Goal: Task Accomplishment & Management: Manage account settings

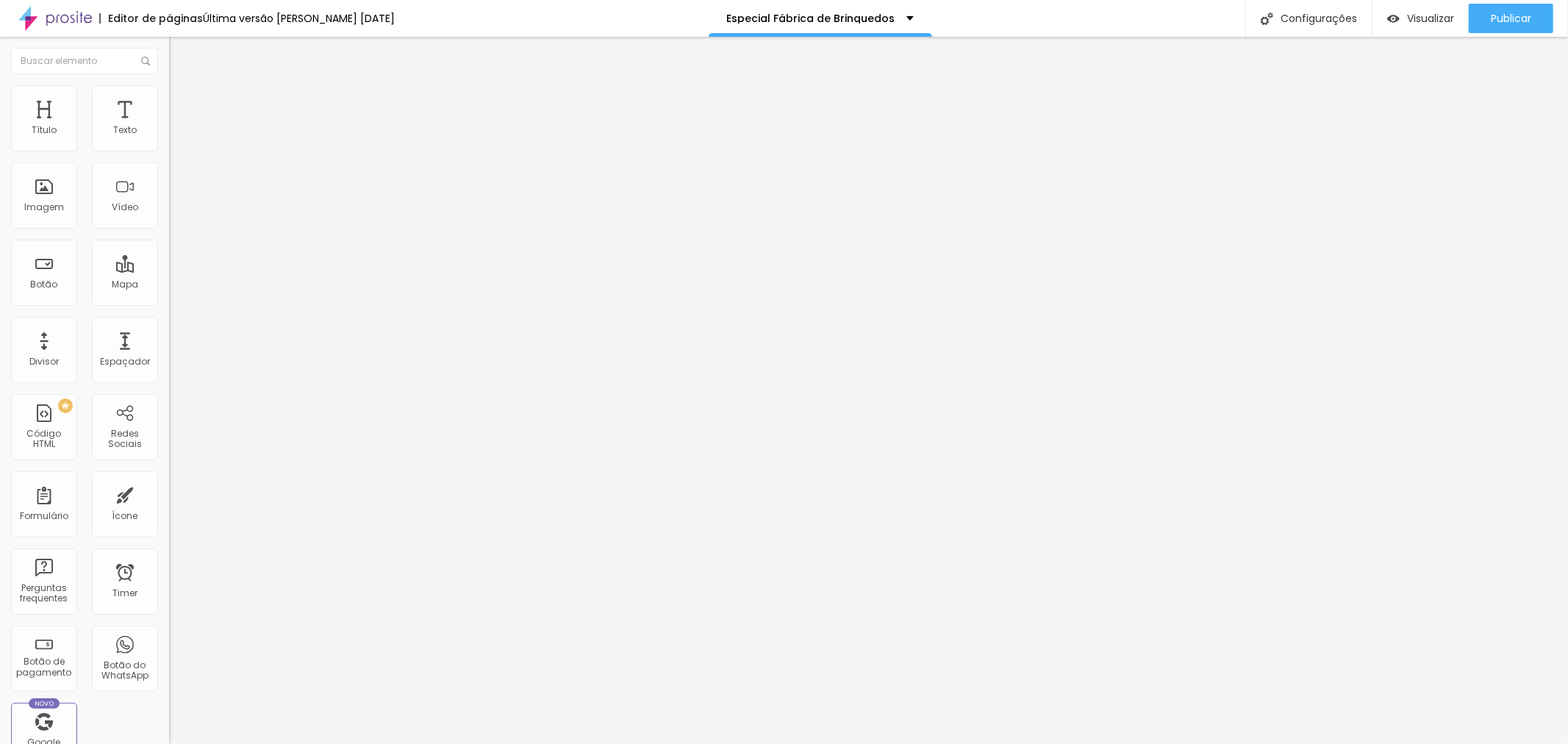
click at [169, 85] on li "Estilo" at bounding box center [253, 92] width 169 height 15
click at [169, 114] on li "Avançado" at bounding box center [253, 107] width 169 height 15
click at [169, 85] on li "Conteúdo" at bounding box center [253, 78] width 169 height 15
click at [169, 230] on span "Original" at bounding box center [186, 224] width 35 height 13
click at [169, 248] on span "Padrão" at bounding box center [186, 241] width 33 height 13
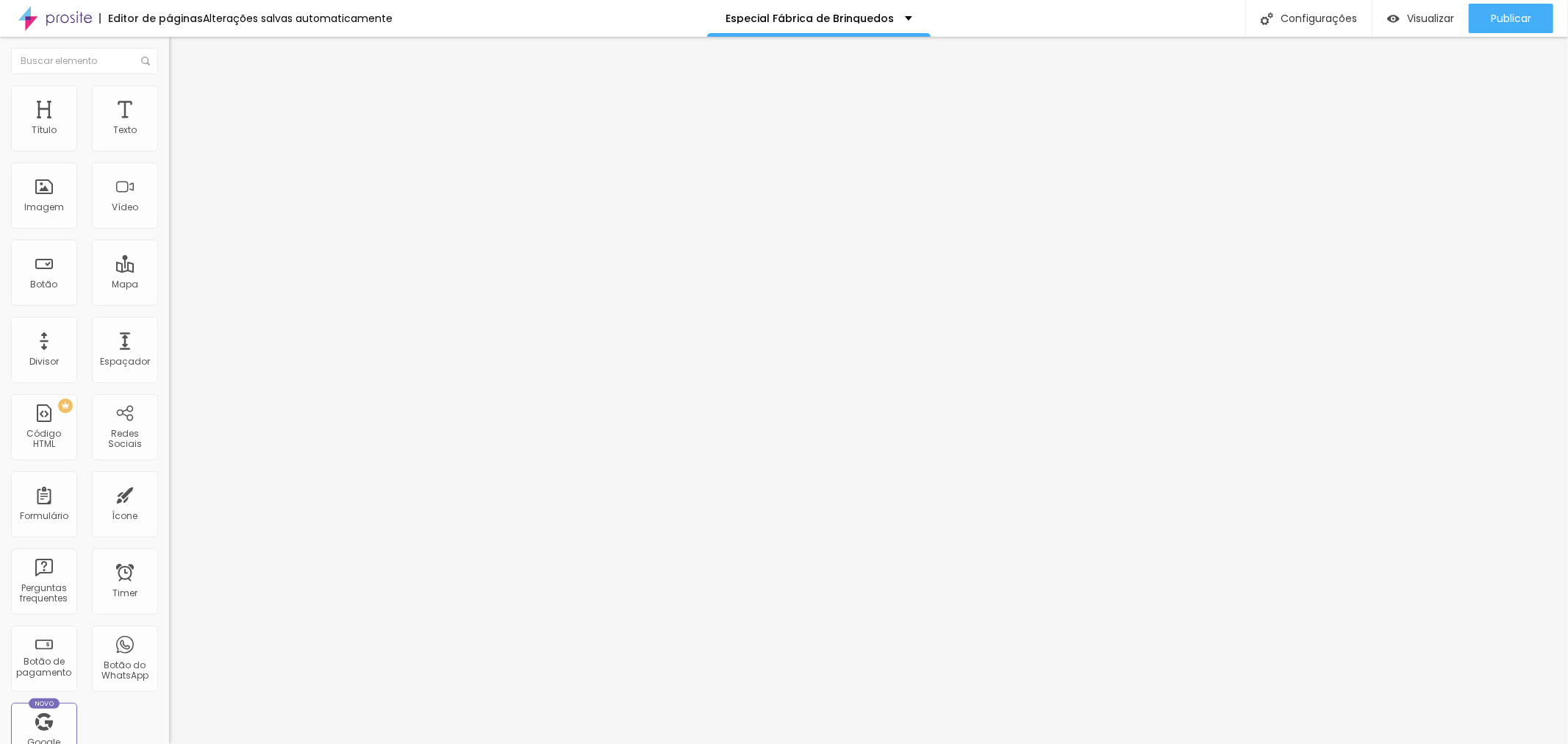
click at [169, 260] on div "Quadrado 1:1" at bounding box center [253, 256] width 169 height 9
click at [1490, 18] on button "Publicar" at bounding box center [1511, 18] width 84 height 29
click at [1439, 13] on span "Visualizar" at bounding box center [1417, 19] width 47 height 12
click at [183, 98] on span "Estilo" at bounding box center [194, 95] width 23 height 13
type input "179"
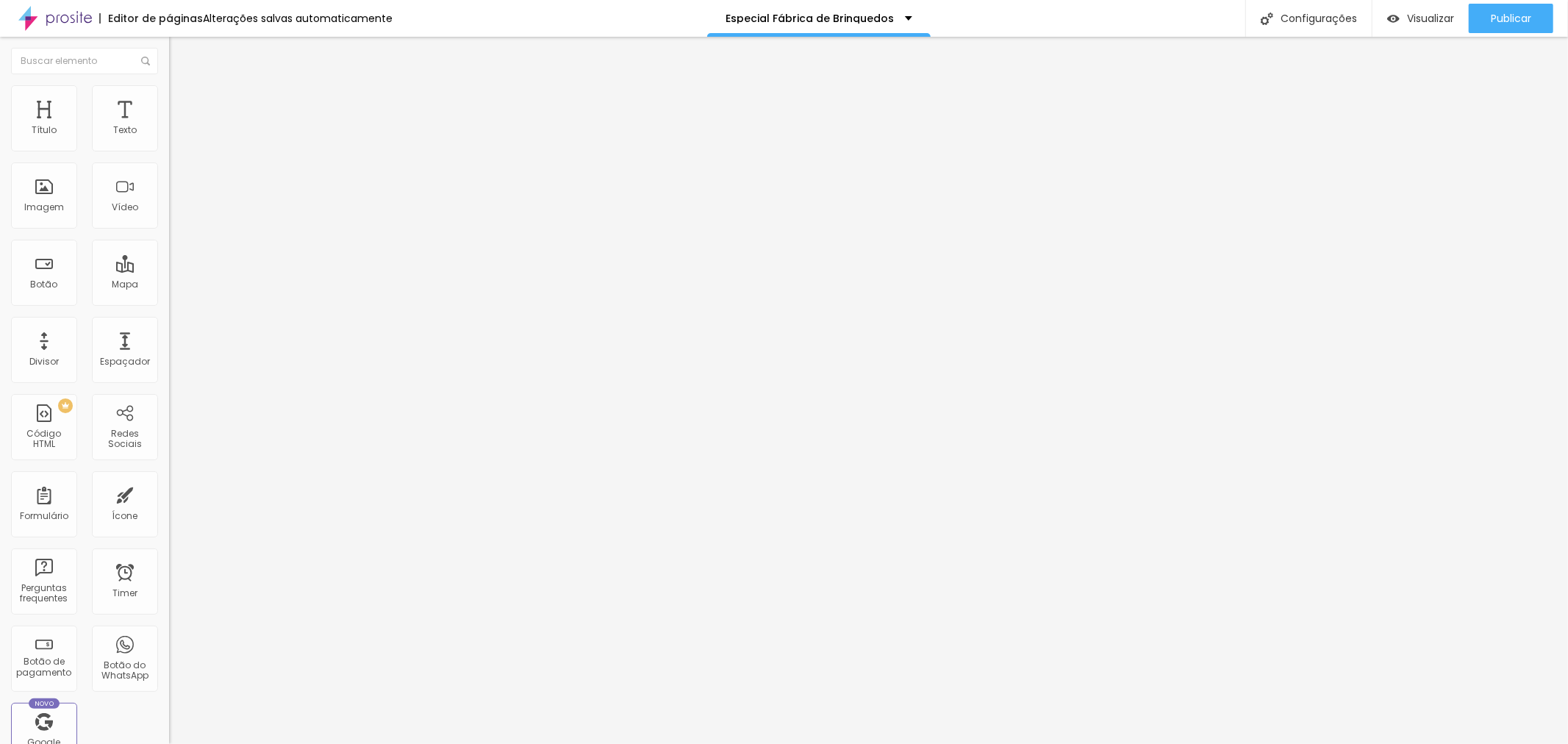
type input "179"
type input "165"
type input "0"
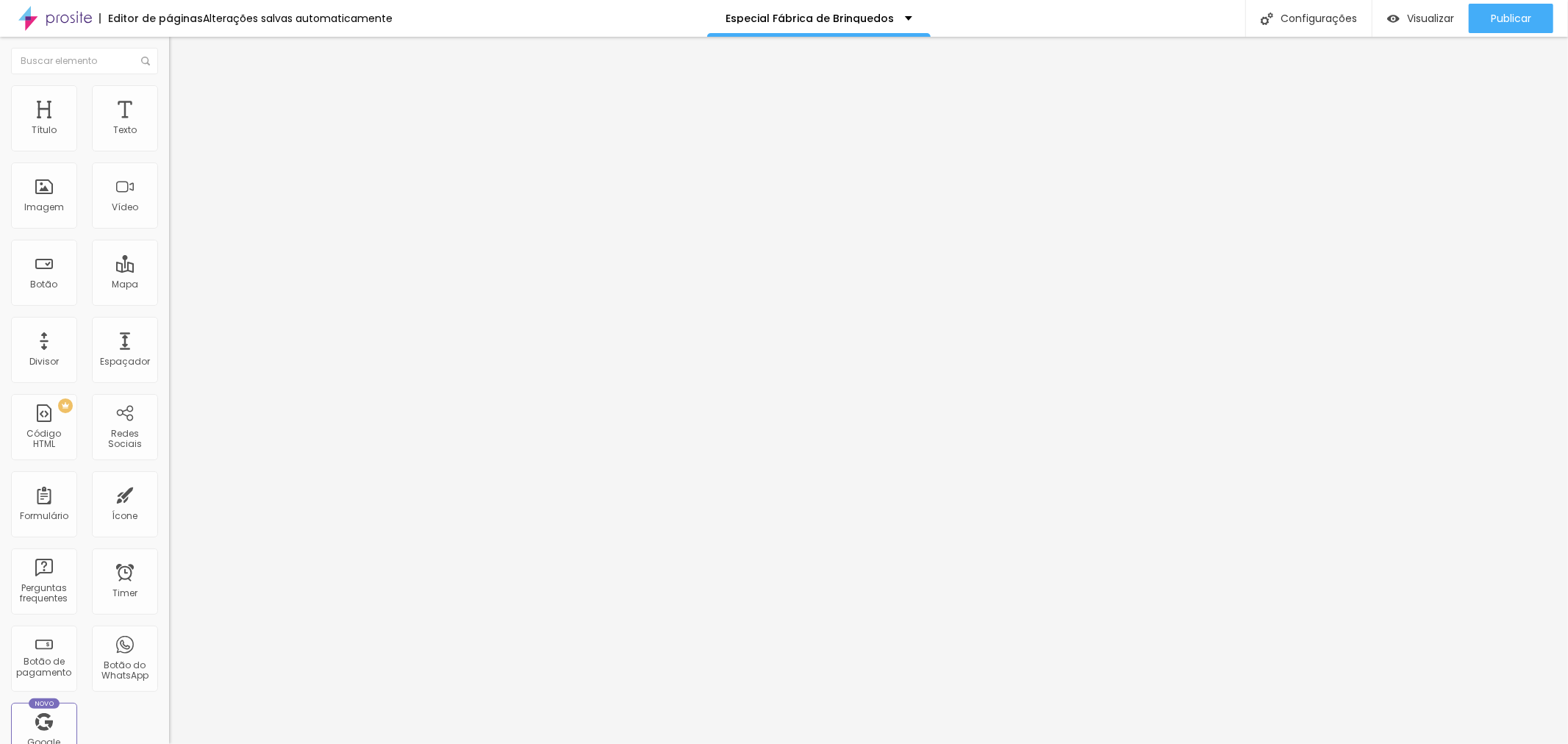
drag, startPoint x: 115, startPoint y: 187, endPoint x: 0, endPoint y: 195, distance: 115.3
type input "0"
click at [169, 322] on input "range" at bounding box center [216, 328] width 95 height 12
type input "50"
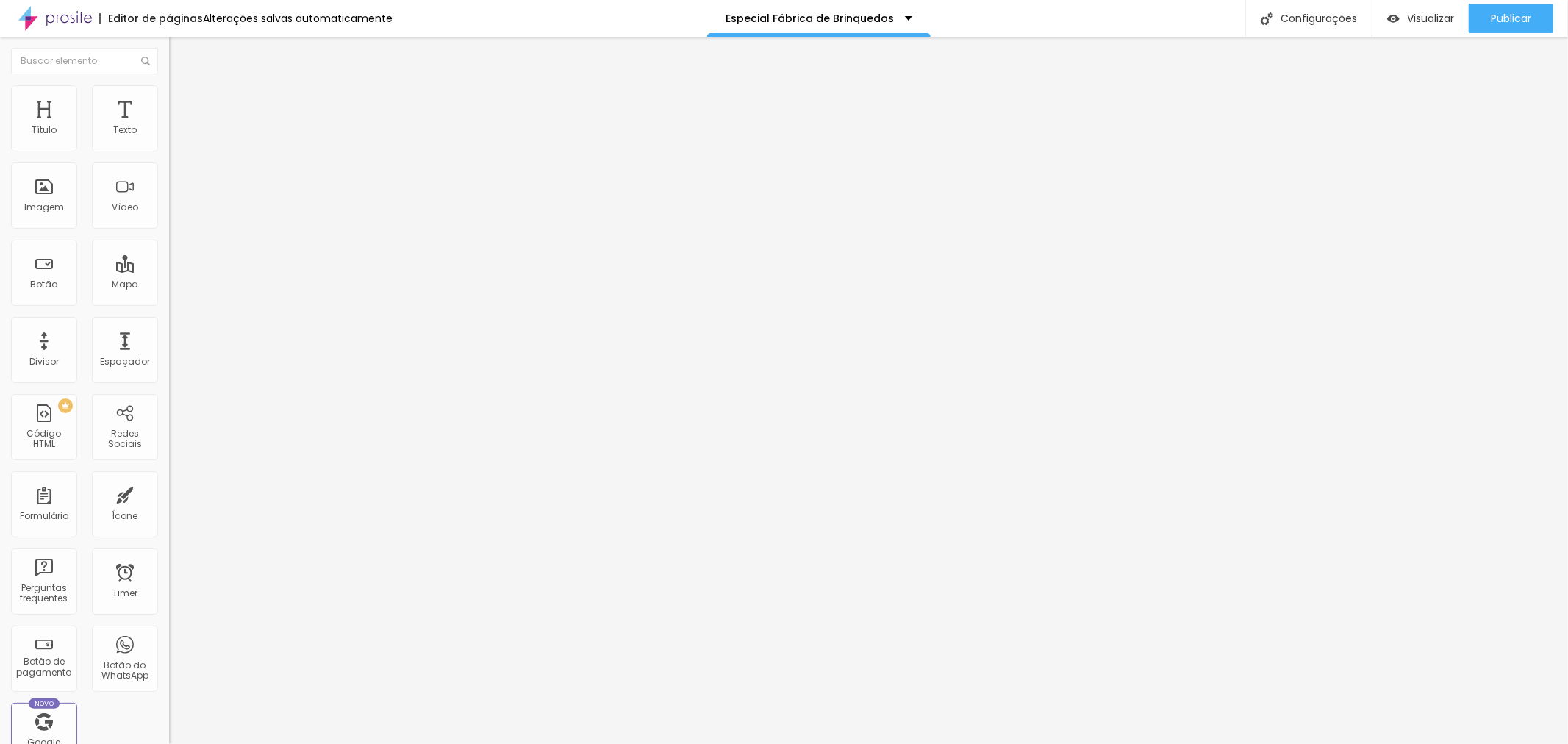
type input "40"
type input "20"
type input "15"
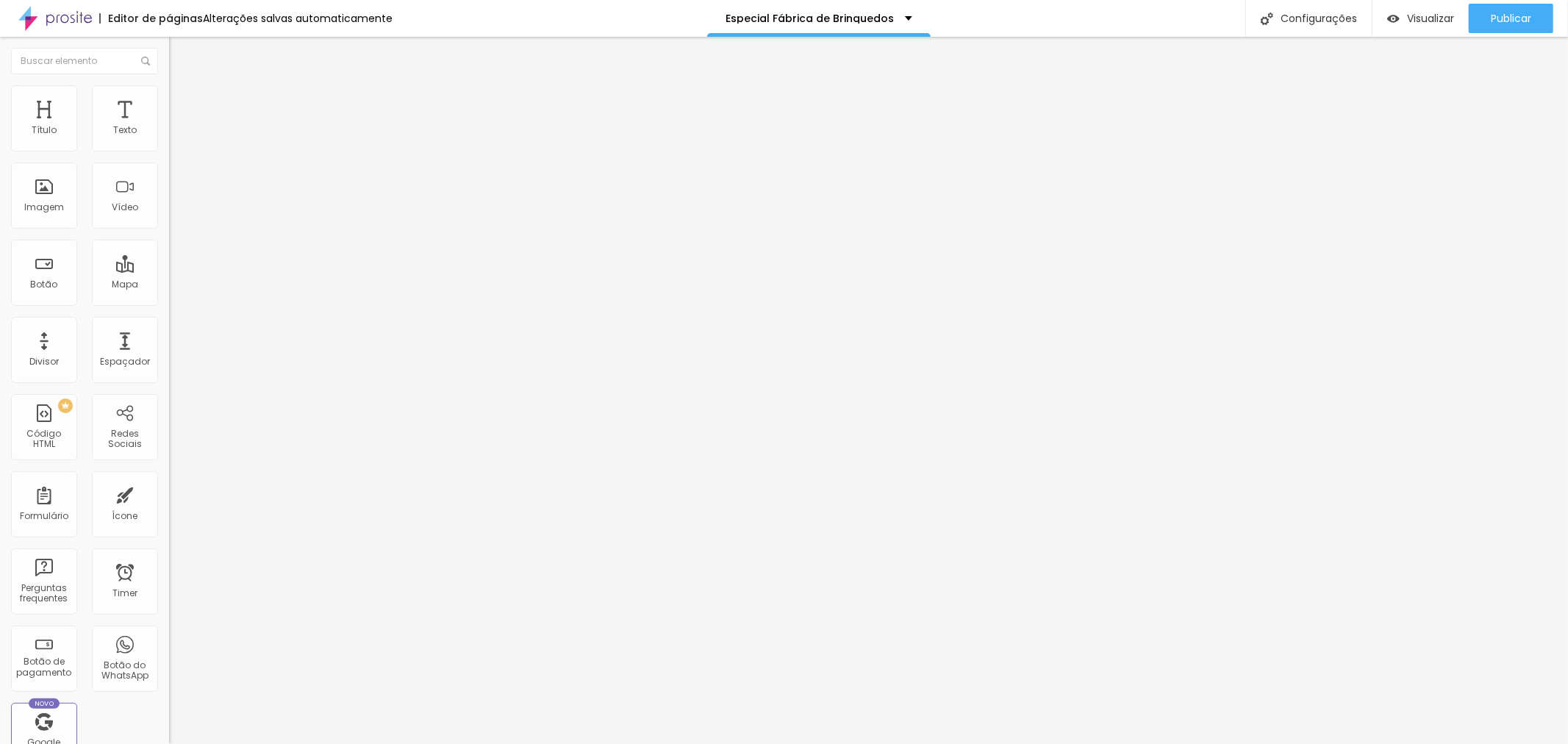
type input "15"
type input "10"
type input "45"
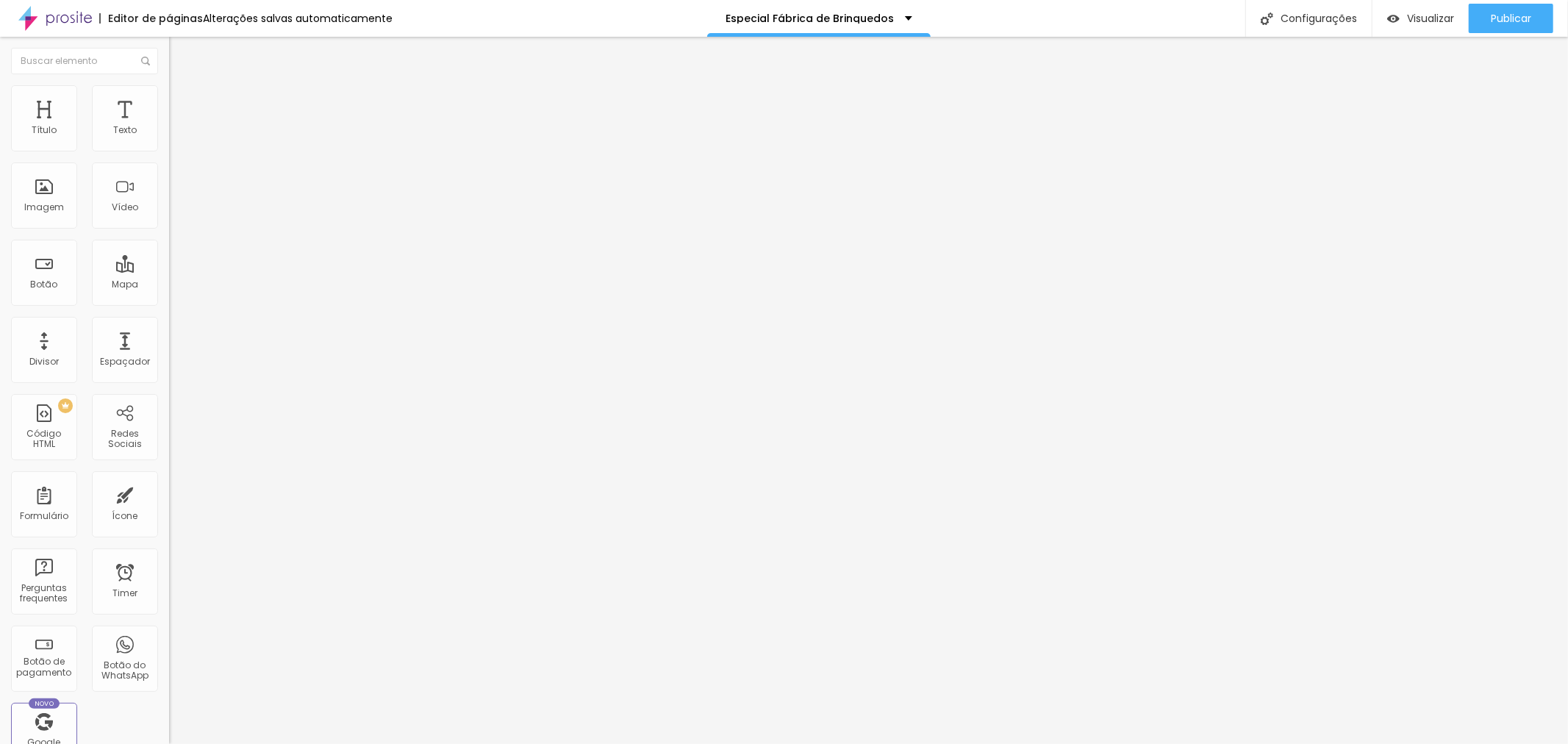
type input "100"
drag, startPoint x: 23, startPoint y: 157, endPoint x: 271, endPoint y: 168, distance: 248.2
click at [264, 151] on input "range" at bounding box center [216, 145] width 95 height 12
click at [183, 104] on span "Avançado" at bounding box center [207, 110] width 49 height 13
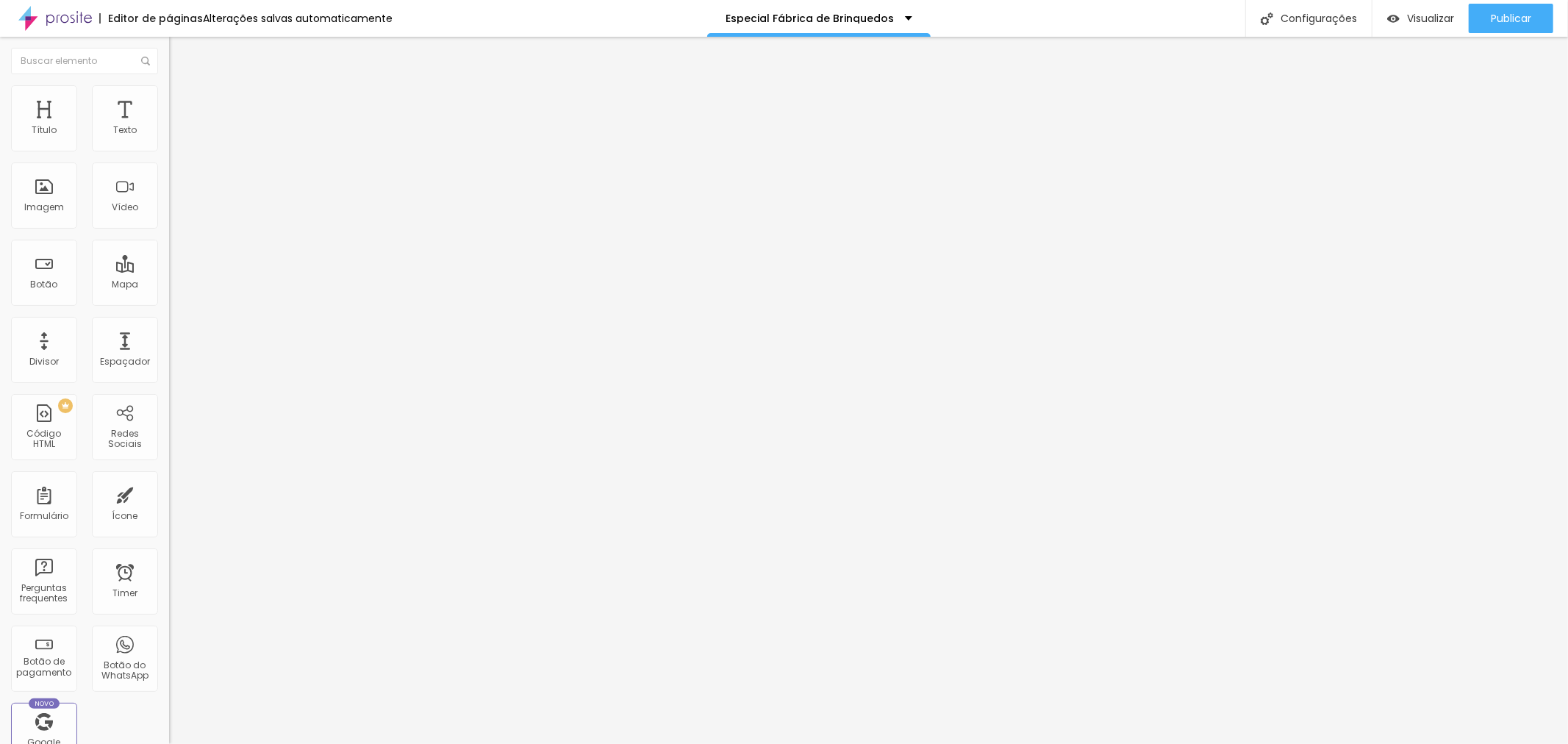
drag, startPoint x: 32, startPoint y: 96, endPoint x: 45, endPoint y: 101, distance: 13.9
click at [169, 85] on li "Conteúdo" at bounding box center [253, 78] width 169 height 15
click at [1527, 26] on div "Publicar" at bounding box center [1511, 18] width 41 height 29
click at [1429, 18] on span "Visualizar" at bounding box center [1417, 19] width 47 height 12
click at [169, 134] on span "Completo" at bounding box center [192, 127] width 45 height 13
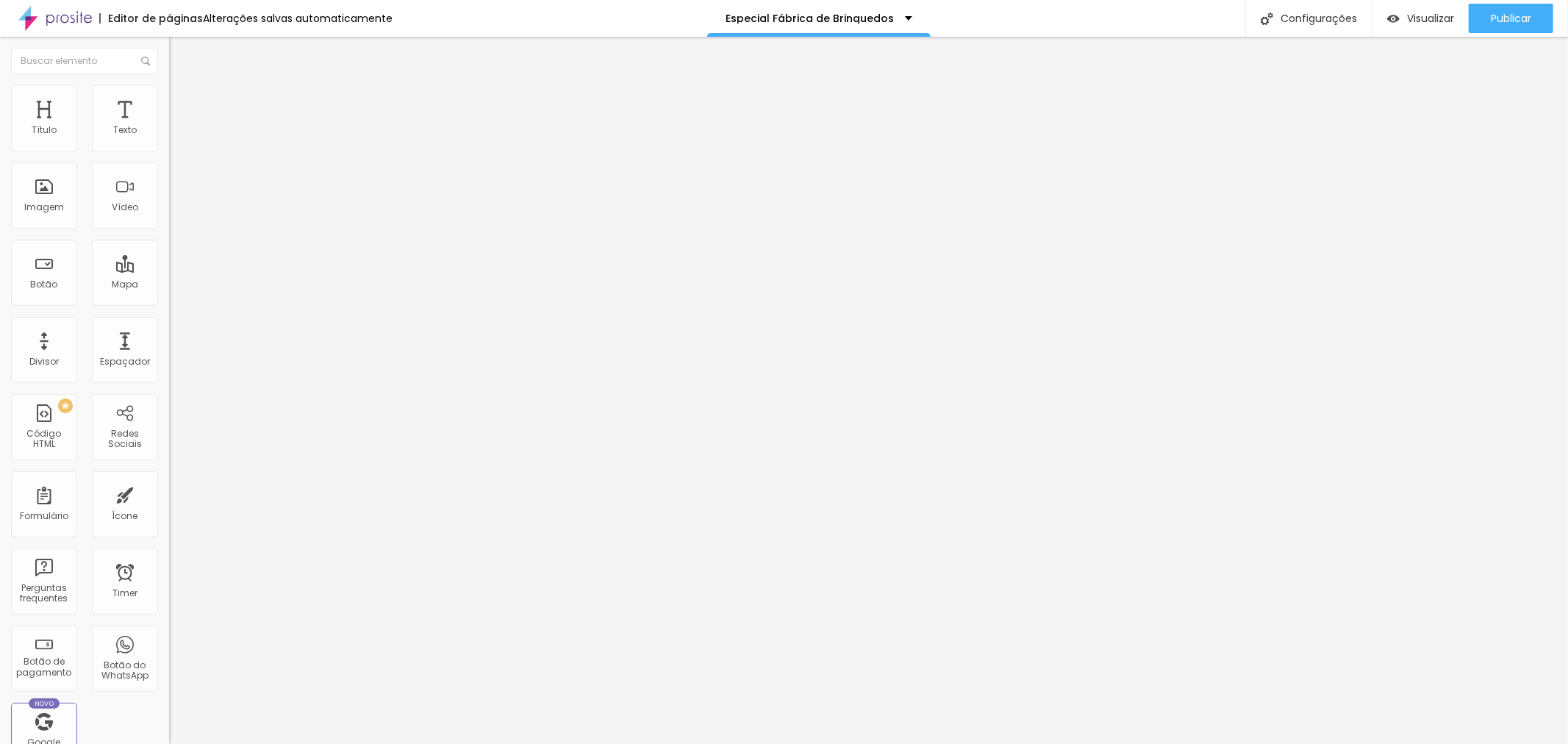
click at [169, 143] on span "Encaixotado" at bounding box center [198, 136] width 57 height 13
click at [169, 156] on span "Completo" at bounding box center [192, 150] width 45 height 13
click at [169, 89] on ul "Conteúdo Estilo Avançado" at bounding box center [253, 92] width 169 height 44
click at [169, 96] on li "Estilo" at bounding box center [253, 92] width 169 height 15
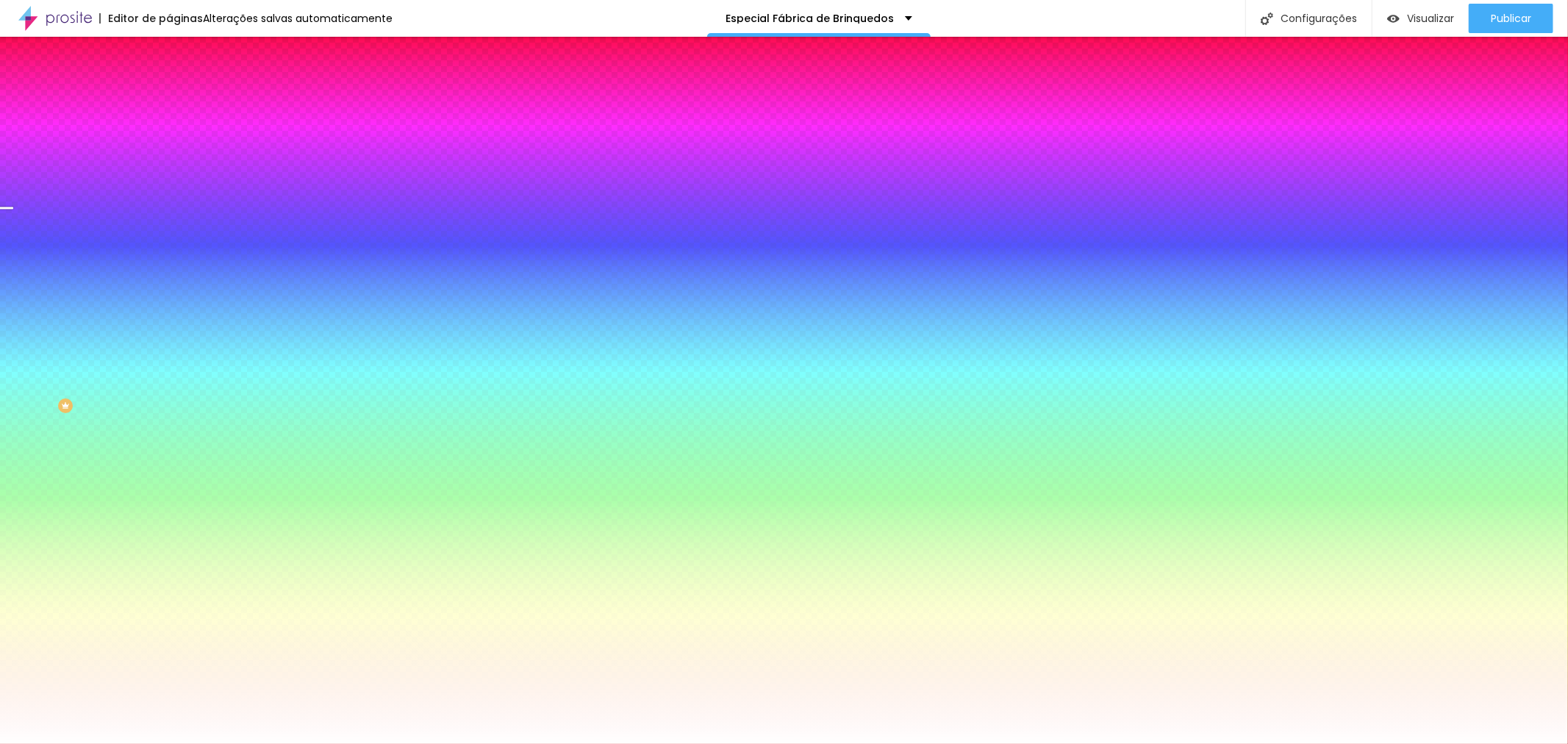
click at [175, 195] on icon "button" at bounding box center [180, 190] width 11 height 11
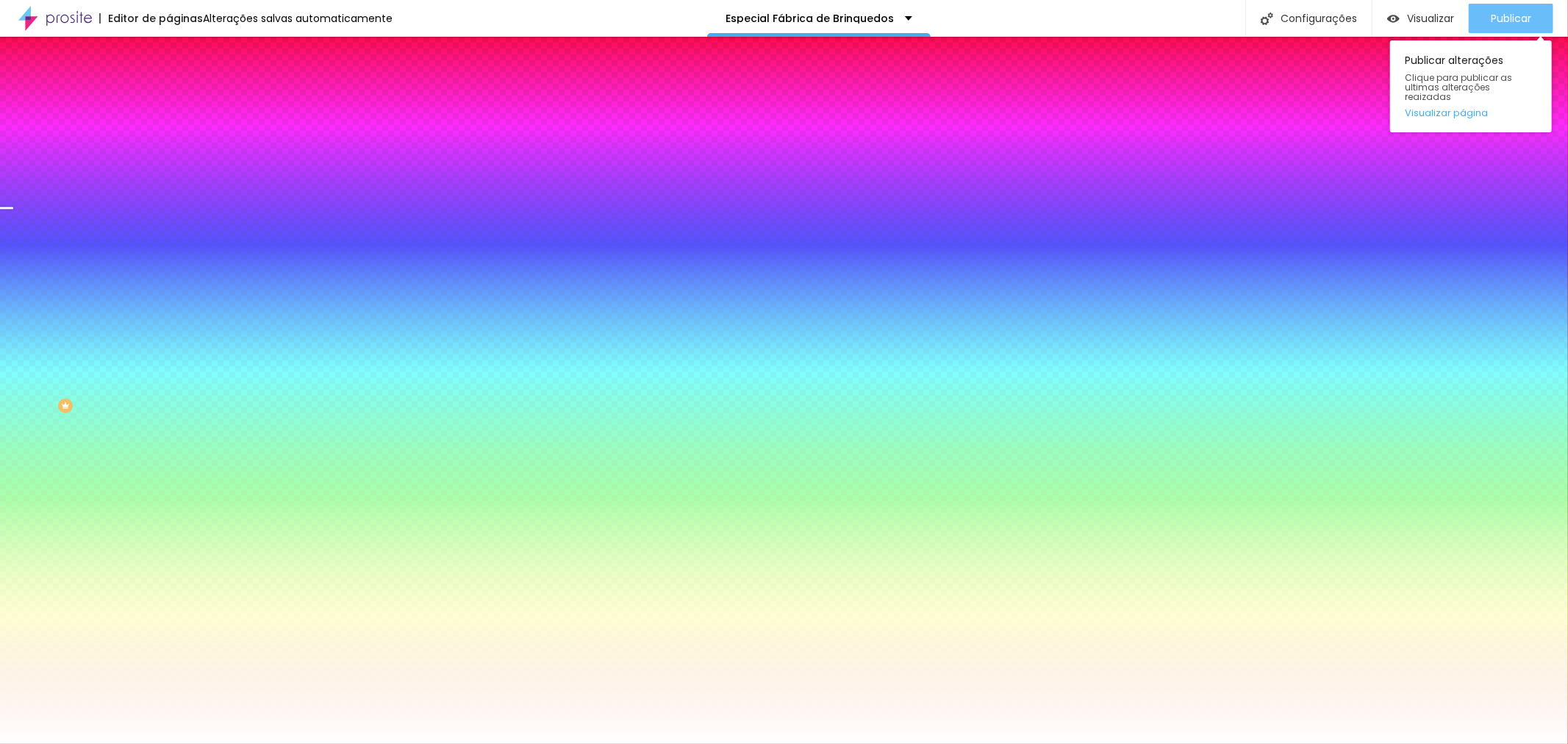
click at [1503, 17] on span "Publicar" at bounding box center [1511, 19] width 41 height 12
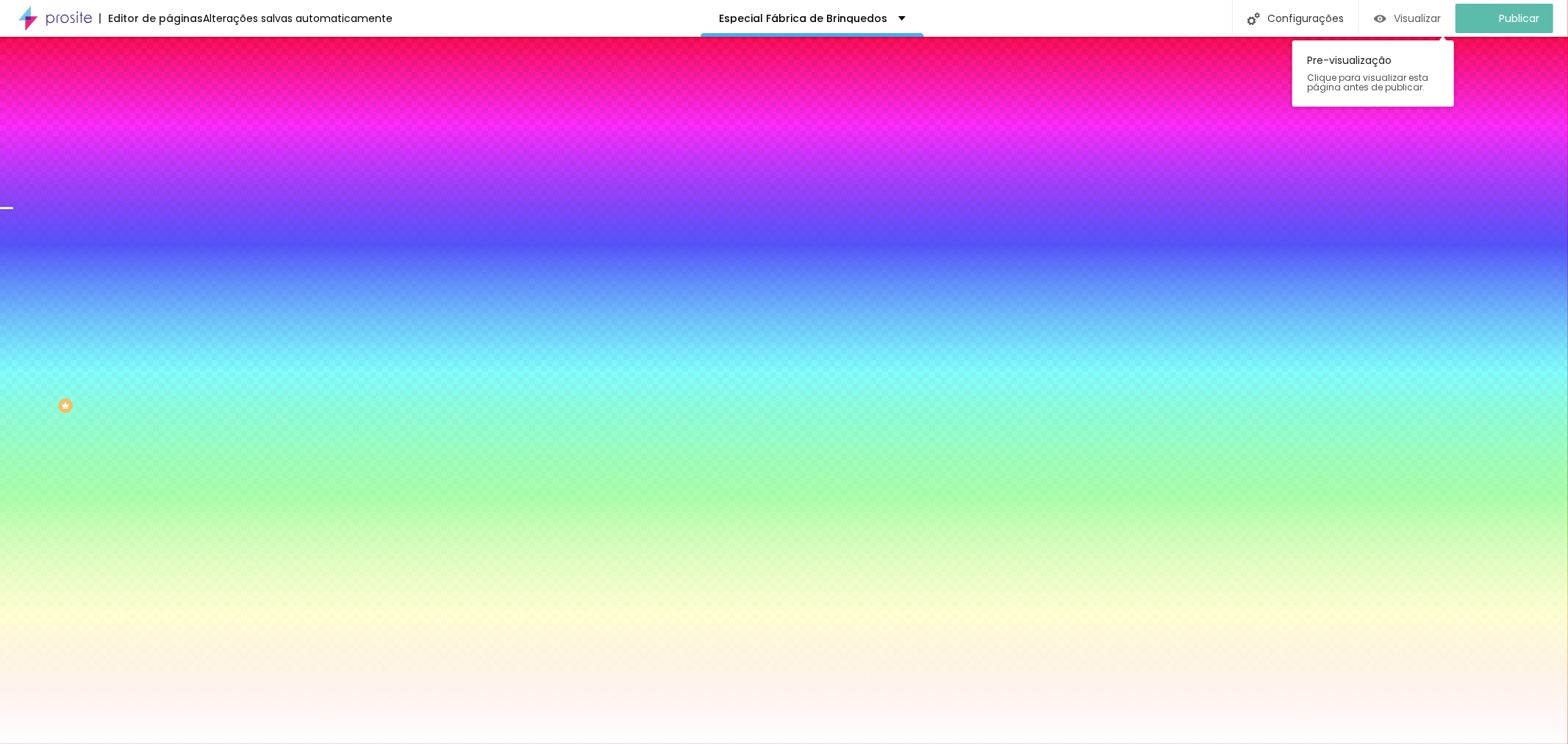
click at [1433, 18] on span "Visualizar" at bounding box center [1417, 19] width 47 height 12
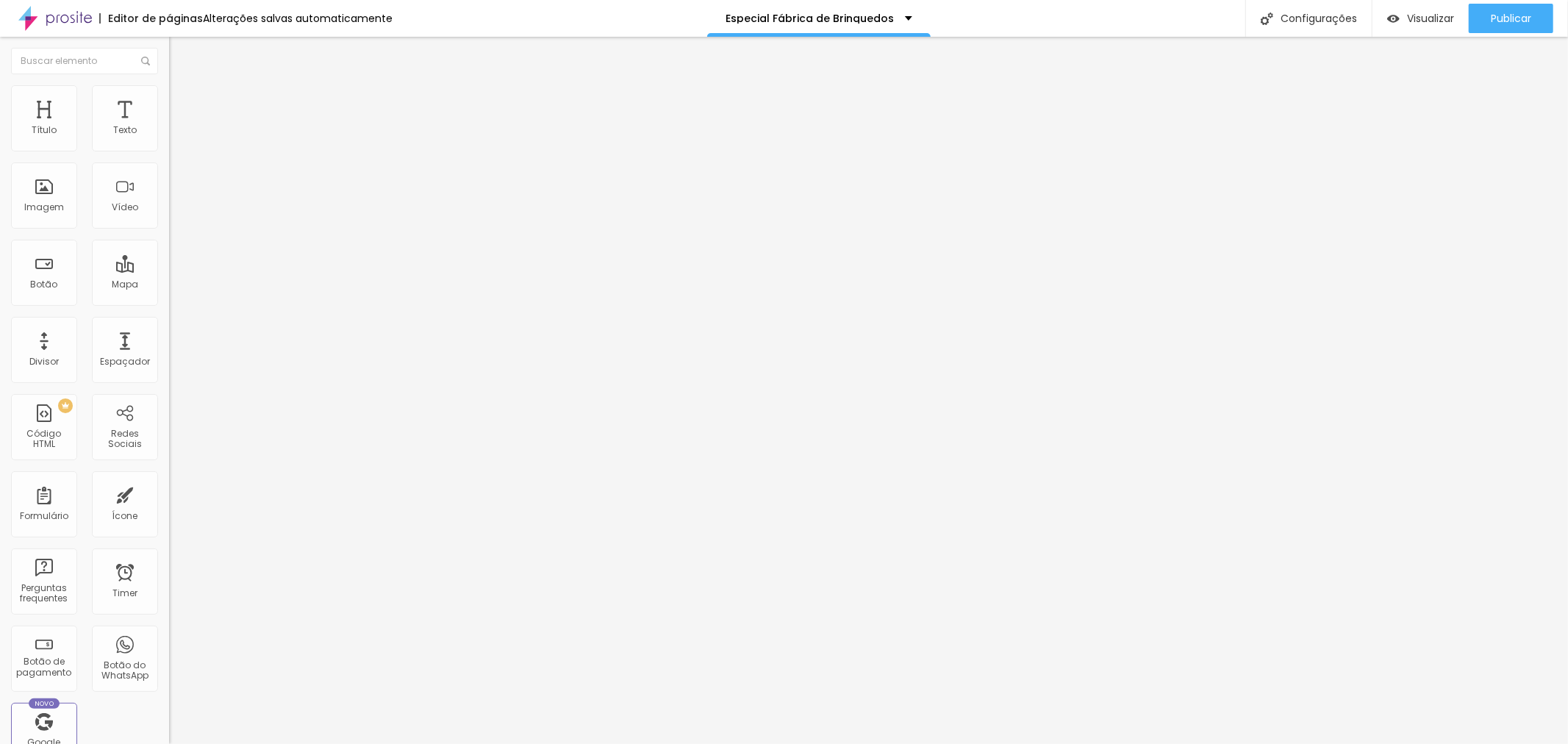
click at [169, 126] on span "Trocar imagem" at bounding box center [209, 120] width 80 height 13
drag, startPoint x: 110, startPoint y: 212, endPoint x: 120, endPoint y: 212, distance: 10.0
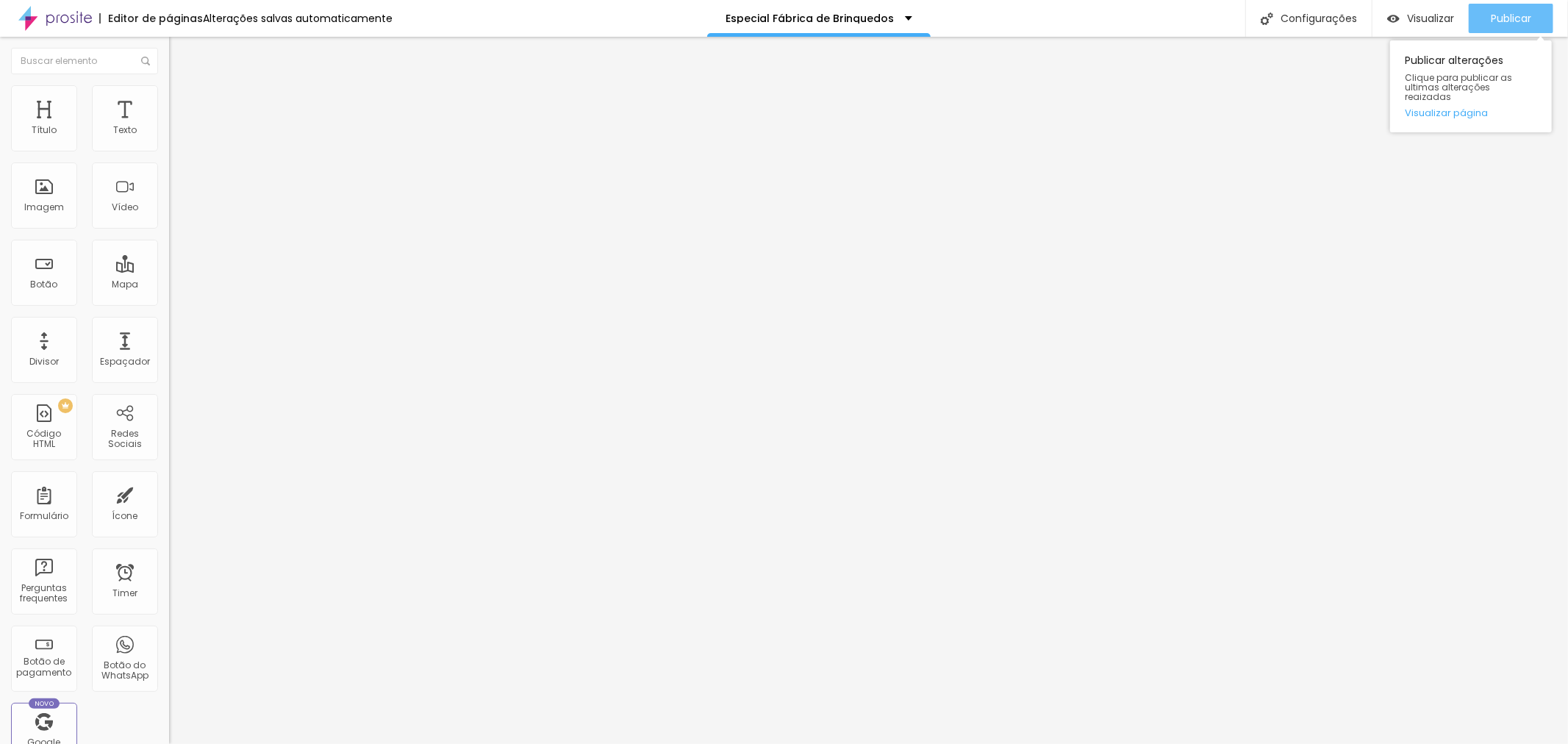
click at [1517, 14] on span "Publicar" at bounding box center [1511, 19] width 41 height 12
